Goal: Task Accomplishment & Management: Manage account settings

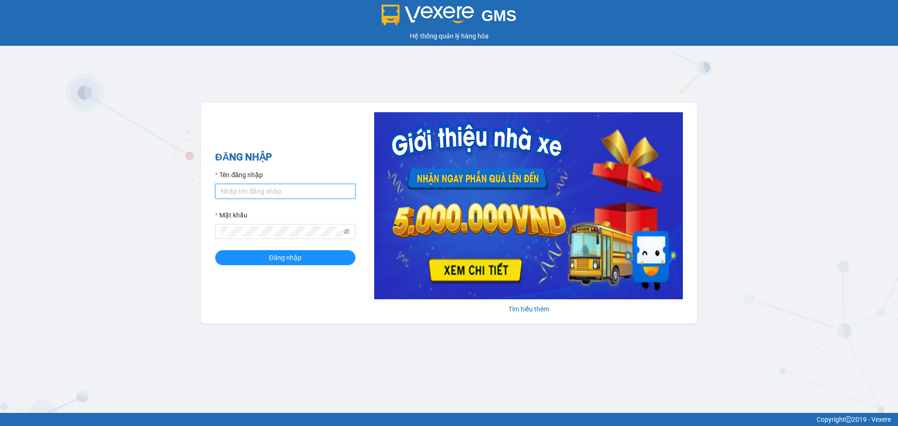
click at [254, 194] on input "Tên đăng nhập" at bounding box center [285, 191] width 140 height 15
type input "hathuyen.tankimchi"
click at [251, 224] on span at bounding box center [285, 231] width 140 height 15
click at [215, 250] on button "Đăng nhập" at bounding box center [285, 257] width 140 height 15
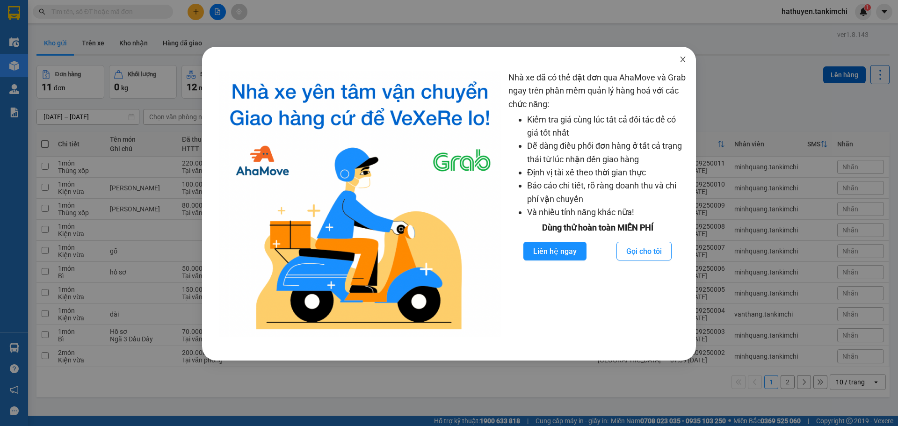
drag, startPoint x: 683, startPoint y: 59, endPoint x: 621, endPoint y: 32, distance: 67.7
click at [678, 53] on span "Close" at bounding box center [683, 60] width 26 height 26
